Goal: Information Seeking & Learning: Learn about a topic

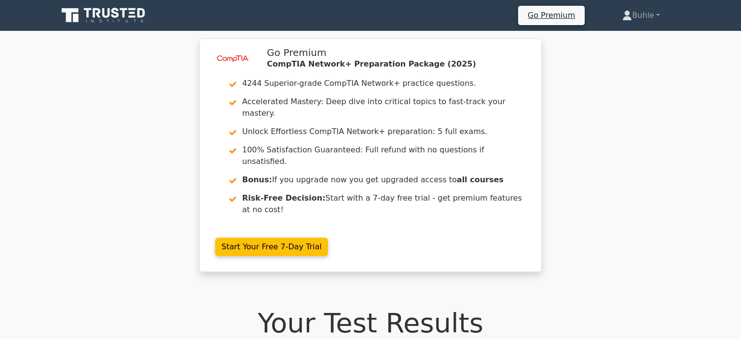
scroll to position [261, 0]
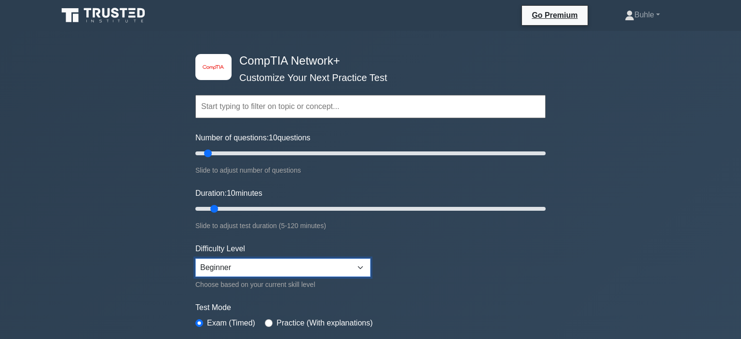
click at [195, 259] on select "Beginner Intermediate Expert" at bounding box center [282, 268] width 175 height 18
click at [264, 270] on select "Beginner Intermediate Expert" at bounding box center [282, 268] width 175 height 18
click at [242, 155] on input "Number of questions: 30 questions" at bounding box center [370, 154] width 350 height 12
type input "15"
click at [220, 152] on input "Number of questions: 15 questions" at bounding box center [370, 154] width 350 height 12
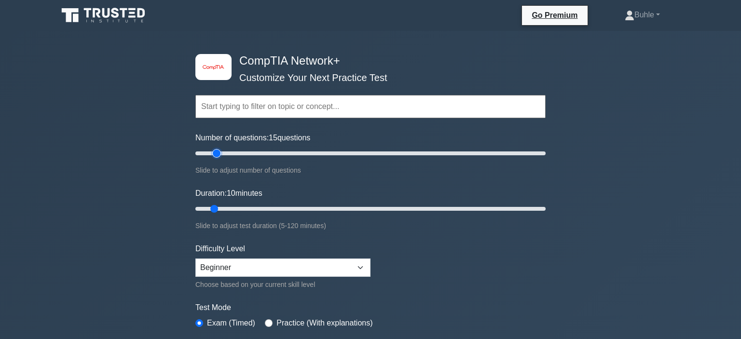
scroll to position [322, 0]
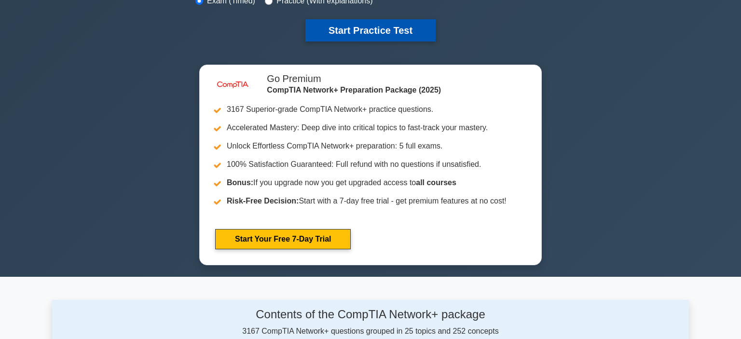
click at [380, 22] on button "Start Practice Test" at bounding box center [370, 30] width 130 height 22
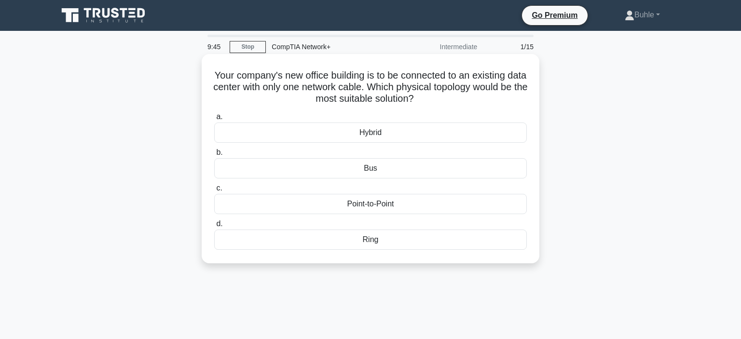
drag, startPoint x: 213, startPoint y: 76, endPoint x: 480, endPoint y: 243, distance: 314.7
click at [480, 243] on div "Your company's new office building is to be connected to an existing data cente…" at bounding box center [371, 159] width 330 height 202
click at [359, 202] on div "Point-to-Point" at bounding box center [370, 204] width 313 height 20
click at [214, 192] on input "c. Point-to-Point" at bounding box center [214, 188] width 0 height 6
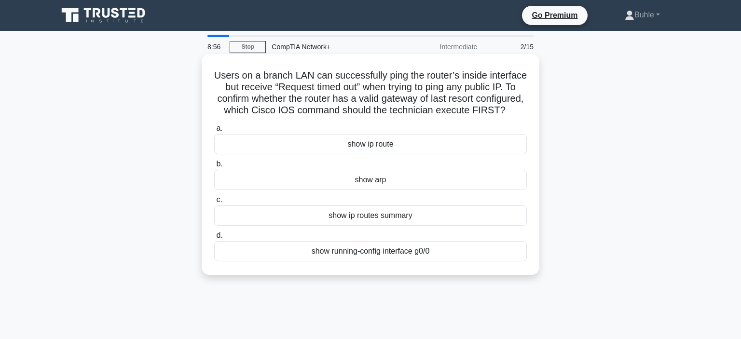
drag, startPoint x: 216, startPoint y: 74, endPoint x: 485, endPoint y: 253, distance: 323.5
click at [485, 253] on div "Users on a branch LAN can successfully ping the router’s inside interface but r…" at bounding box center [371, 164] width 330 height 213
copy div "a. show ip route b. show arp c. show ip routes summary d. show running-config i…"
click at [366, 146] on div "show ip route" at bounding box center [370, 144] width 313 height 20
click at [214, 132] on input "a. show ip route" at bounding box center [214, 128] width 0 height 6
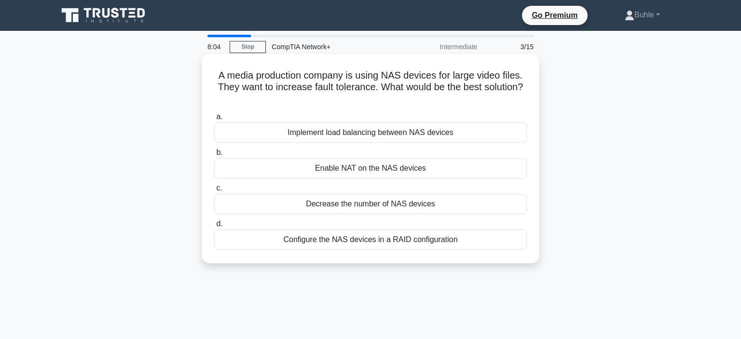
drag, startPoint x: 217, startPoint y: 73, endPoint x: 462, endPoint y: 243, distance: 298.2
click at [462, 243] on div "A media production company is using NAS devices for large video files. They wan…" at bounding box center [371, 159] width 330 height 202
click at [388, 238] on div "Configure the NAS devices in a RAID configuration" at bounding box center [370, 240] width 313 height 20
click at [214, 227] on input "d. Configure the NAS devices in a RAID configuration" at bounding box center [214, 224] width 0 height 6
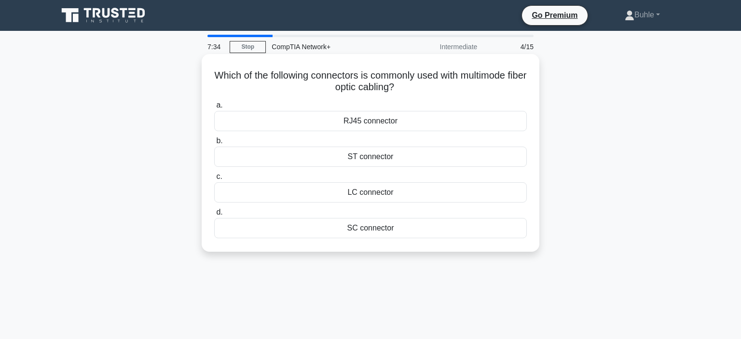
drag, startPoint x: 216, startPoint y: 75, endPoint x: 467, endPoint y: 246, distance: 303.5
click at [467, 246] on div "Which of the following connectors is commonly used with multimode fiber optic c…" at bounding box center [371, 153] width 330 height 190
copy div "a. RJ45 connector b. ST connector c. LC connector d. SC connector"
click at [272, 89] on h5 "Which of the following connectors is commonly used with multimode fiber optic c…" at bounding box center [370, 81] width 315 height 24
click at [370, 124] on div "RJ45 connector" at bounding box center [370, 121] width 313 height 20
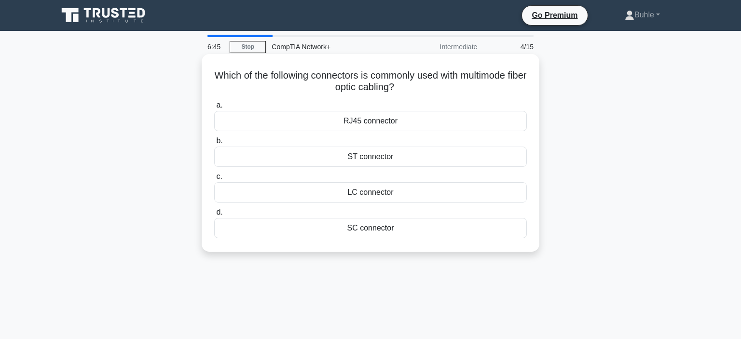
click at [214, 109] on input "a. RJ45 connector" at bounding box center [214, 105] width 0 height 6
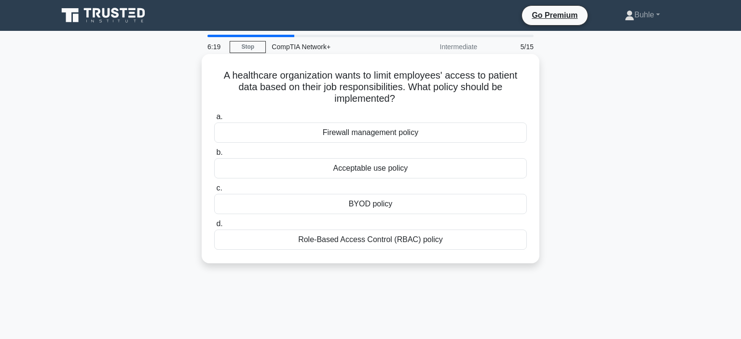
click at [363, 242] on div "Role-Based Access Control (RBAC) policy" at bounding box center [370, 240] width 313 height 20
click at [214, 227] on input "d. Role-Based Access Control (RBAC) policy" at bounding box center [214, 224] width 0 height 6
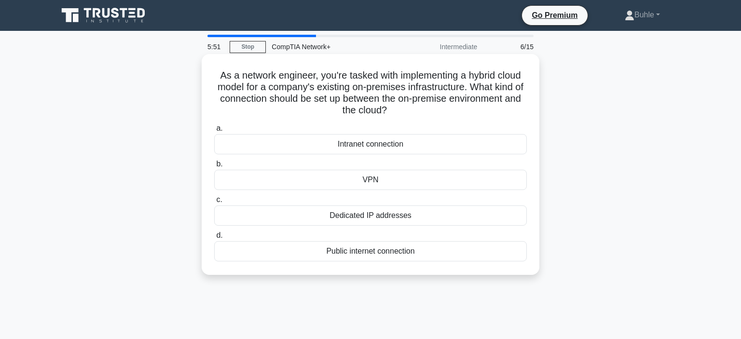
click at [363, 183] on div "VPN" at bounding box center [370, 180] width 313 height 20
click at [214, 167] on input "b. VPN" at bounding box center [214, 164] width 0 height 6
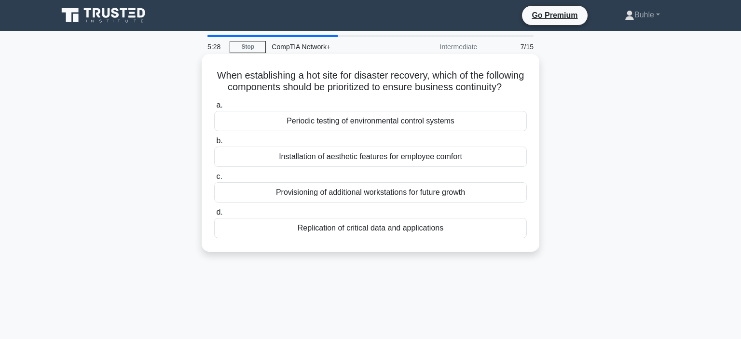
drag, startPoint x: 219, startPoint y: 75, endPoint x: 501, endPoint y: 229, distance: 320.8
click at [501, 229] on div "When establishing a hot site for disaster recovery, which of the following comp…" at bounding box center [371, 153] width 330 height 190
copy div "a. Periodic testing of environmental control systems b. Installation of aesthet…"
click at [362, 227] on div "Replication of critical data and applications" at bounding box center [370, 228] width 313 height 20
click at [214, 216] on input "d. Replication of critical data and applications" at bounding box center [214, 212] width 0 height 6
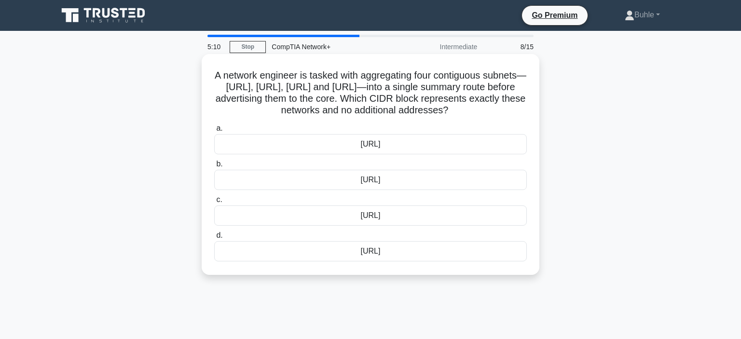
drag, startPoint x: 208, startPoint y: 77, endPoint x: 458, endPoint y: 260, distance: 309.9
click at [458, 260] on div "A network engineer is tasked with aggregating four contiguous subnets—172.20.32…" at bounding box center [371, 164] width 330 height 213
copy div "a. 172.20.32.0/22 b. 172.20.32.0/24 c. 172.20.32.0/21 d. 172.20.32.0/23"
click at [401, 138] on div "172.20.32.0/22" at bounding box center [370, 144] width 313 height 20
click at [214, 132] on input "a. 172.20.32.0/22" at bounding box center [214, 128] width 0 height 6
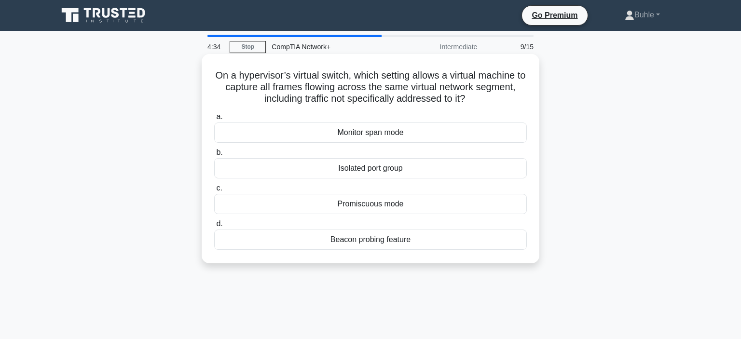
drag, startPoint x: 211, startPoint y: 74, endPoint x: 470, endPoint y: 244, distance: 309.4
click at [470, 244] on div "On a hypervisor’s virtual switch, which setting allows a virtual machine to cap…" at bounding box center [371, 159] width 330 height 202
copy div "a. Monitor span mode b. Isolated port group c. Promiscuous mode d. Beacon probi…"
click at [371, 206] on div "Promiscuous mode" at bounding box center [370, 204] width 313 height 20
click at [214, 192] on input "c. Promiscuous mode" at bounding box center [214, 188] width 0 height 6
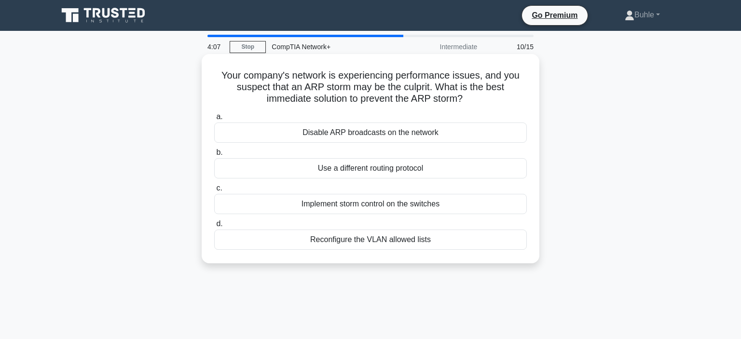
drag, startPoint x: 216, startPoint y: 72, endPoint x: 459, endPoint y: 252, distance: 302.5
click at [459, 252] on div "Your company's network is experiencing performance issues, and you suspect that…" at bounding box center [371, 159] width 330 height 202
copy div "a. Disable ARP broadcasts on the network b. Use a different routing protocol c.…"
click at [335, 203] on div "Implement storm control on the switches" at bounding box center [370, 204] width 313 height 20
click at [214, 192] on input "c. Implement storm control on the switches" at bounding box center [214, 188] width 0 height 6
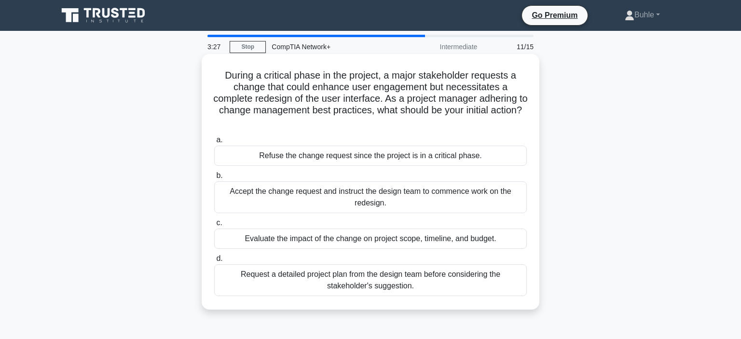
drag, startPoint x: 228, startPoint y: 74, endPoint x: 439, endPoint y: 271, distance: 289.1
click at [439, 271] on div "During a critical phase in the project, a major stakeholder requests a change t…" at bounding box center [371, 182] width 330 height 248
copy div "a. Refuse the change request since the project is in a critical phase. b. Accep…"
click at [398, 232] on div "Evaluate the impact of the change on project scope, timeline, and budget." at bounding box center [370, 239] width 313 height 20
click at [214, 226] on input "c. Evaluate the impact of the change on project scope, timeline, and budget." at bounding box center [214, 223] width 0 height 6
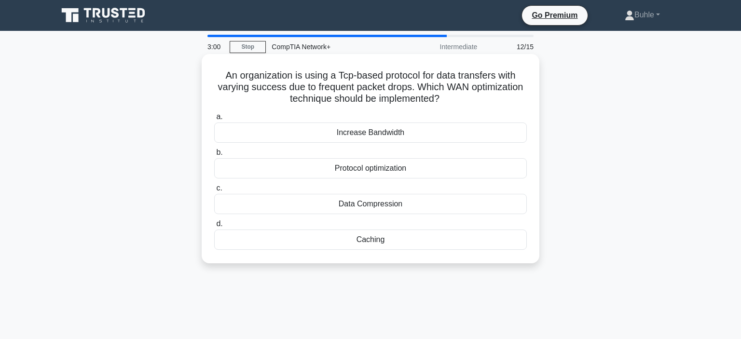
drag, startPoint x: 227, startPoint y: 74, endPoint x: 502, endPoint y: 235, distance: 318.3
click at [502, 235] on div "An organization is using a Tcp-based protocol for data transfers with varying s…" at bounding box center [371, 159] width 330 height 202
click at [374, 170] on div "Protocol optimization" at bounding box center [370, 168] width 313 height 20
click at [214, 156] on input "b. Protocol optimization" at bounding box center [214, 153] width 0 height 6
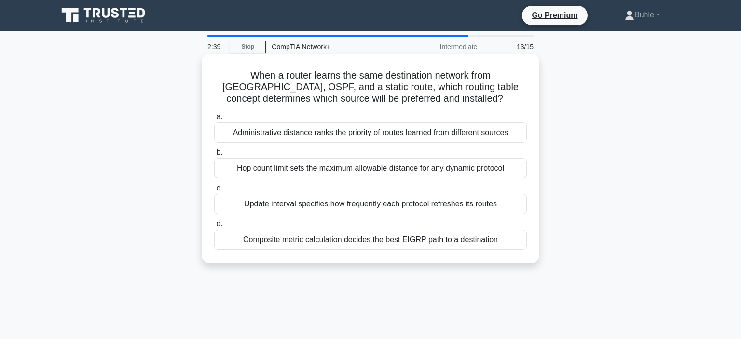
drag, startPoint x: 217, startPoint y: 76, endPoint x: 503, endPoint y: 236, distance: 327.7
click at [503, 236] on div "When a router learns the same destination network from RIP, OSPF, and a static …" at bounding box center [371, 159] width 330 height 202
click at [326, 137] on div "Administrative distance ranks the priority of routes learned from different sou…" at bounding box center [370, 133] width 313 height 20
click at [214, 120] on input "a. Administrative distance ranks the priority of routes learned from different …" at bounding box center [214, 117] width 0 height 6
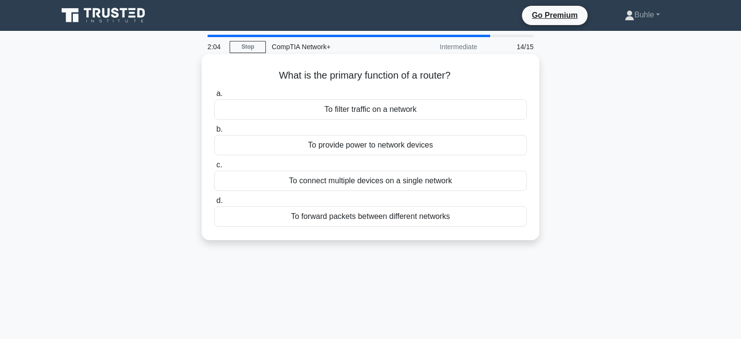
drag, startPoint x: 275, startPoint y: 76, endPoint x: 495, endPoint y: 221, distance: 263.7
click at [495, 221] on div "What is the primary function of a router? .spinner_0XTQ{transform-origin:center…" at bounding box center [371, 147] width 330 height 179
click at [397, 180] on div "To connect multiple devices on a single network" at bounding box center [370, 181] width 313 height 20
click at [214, 168] on input "c. To connect multiple devices on a single network" at bounding box center [214, 165] width 0 height 6
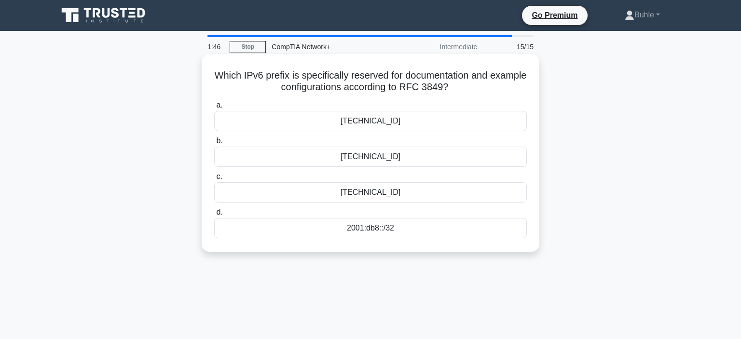
drag, startPoint x: 215, startPoint y: 76, endPoint x: 499, endPoint y: 233, distance: 324.1
click at [499, 233] on div "Which IPv6 prefix is specifically reserved for documentation and example config…" at bounding box center [371, 153] width 330 height 190
click at [356, 228] on div "2001:db8::/32" at bounding box center [370, 228] width 313 height 20
click at [214, 216] on input "d. 2001:db8::/32" at bounding box center [214, 212] width 0 height 6
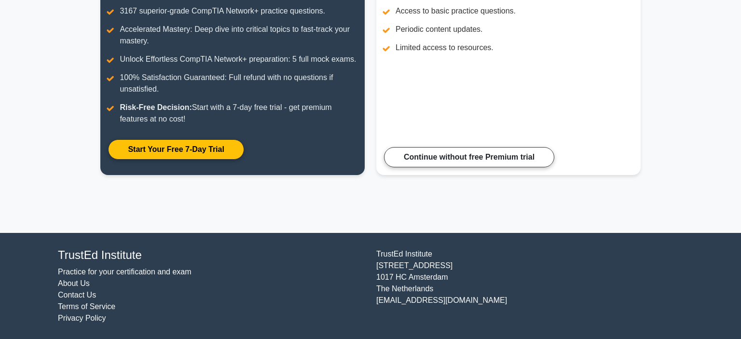
scroll to position [74, 0]
